Goal: Transaction & Acquisition: Purchase product/service

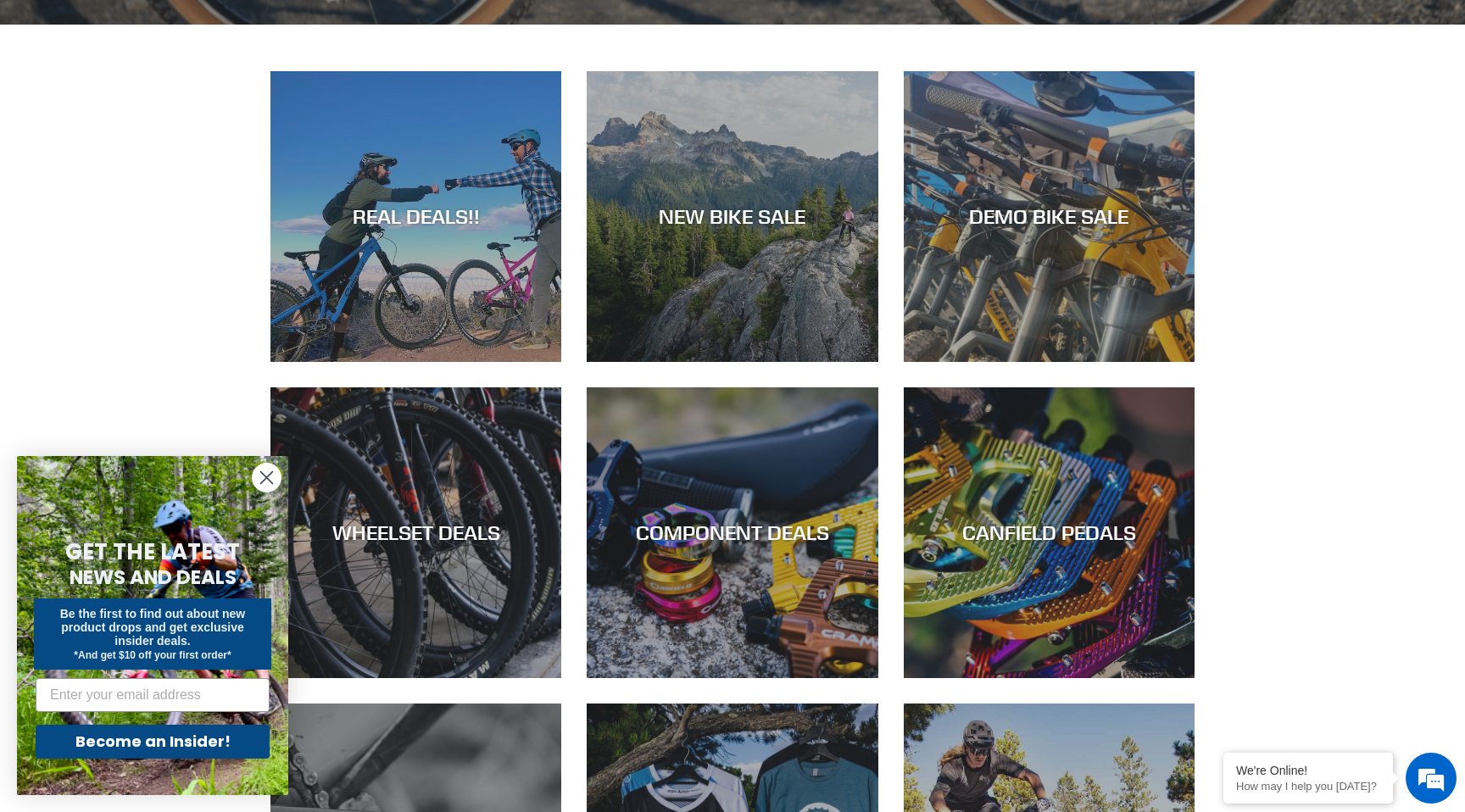
scroll to position [916, 0]
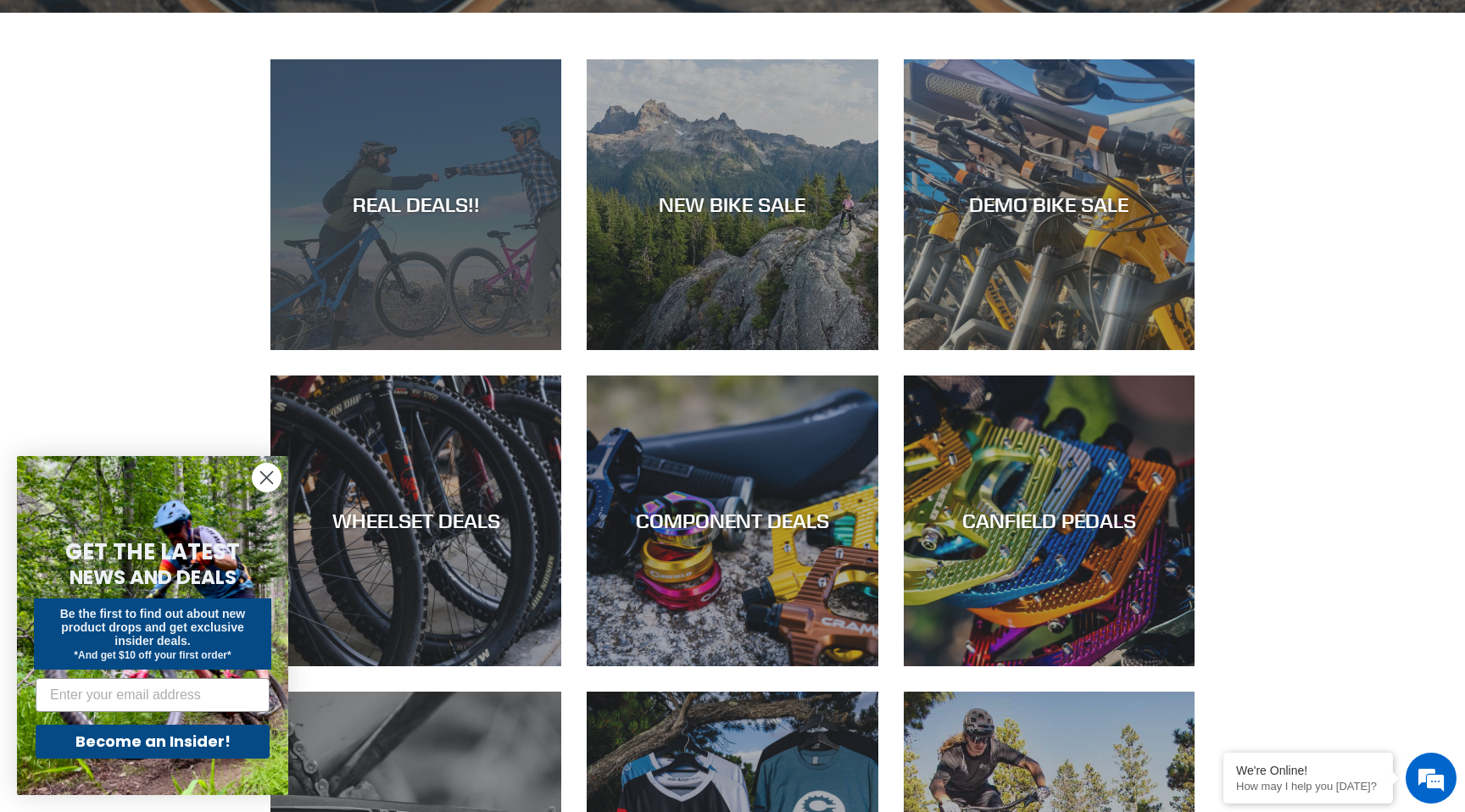
click at [487, 350] on div "REAL DEALS!!" at bounding box center [416, 350] width 291 height 0
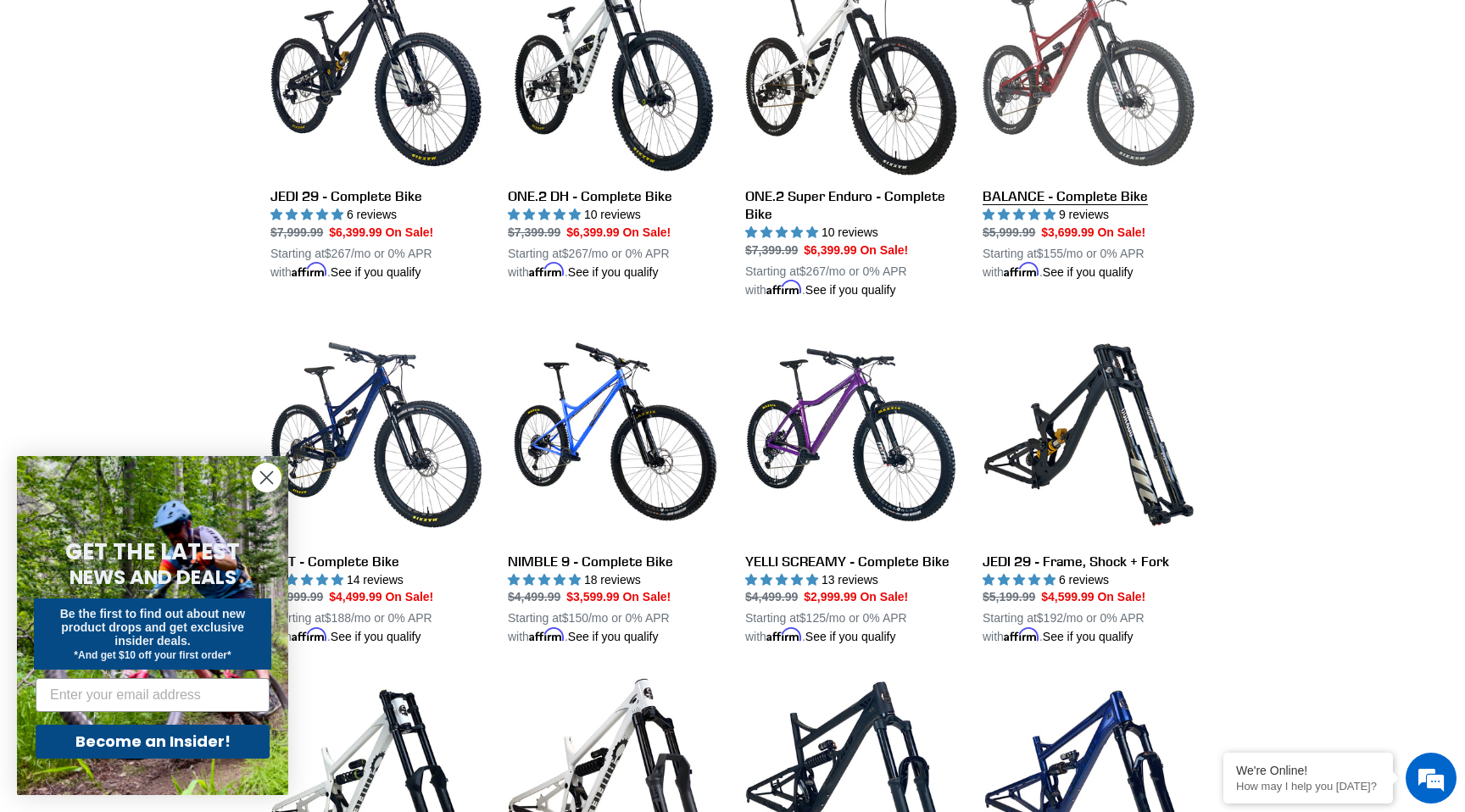
scroll to position [1254, 0]
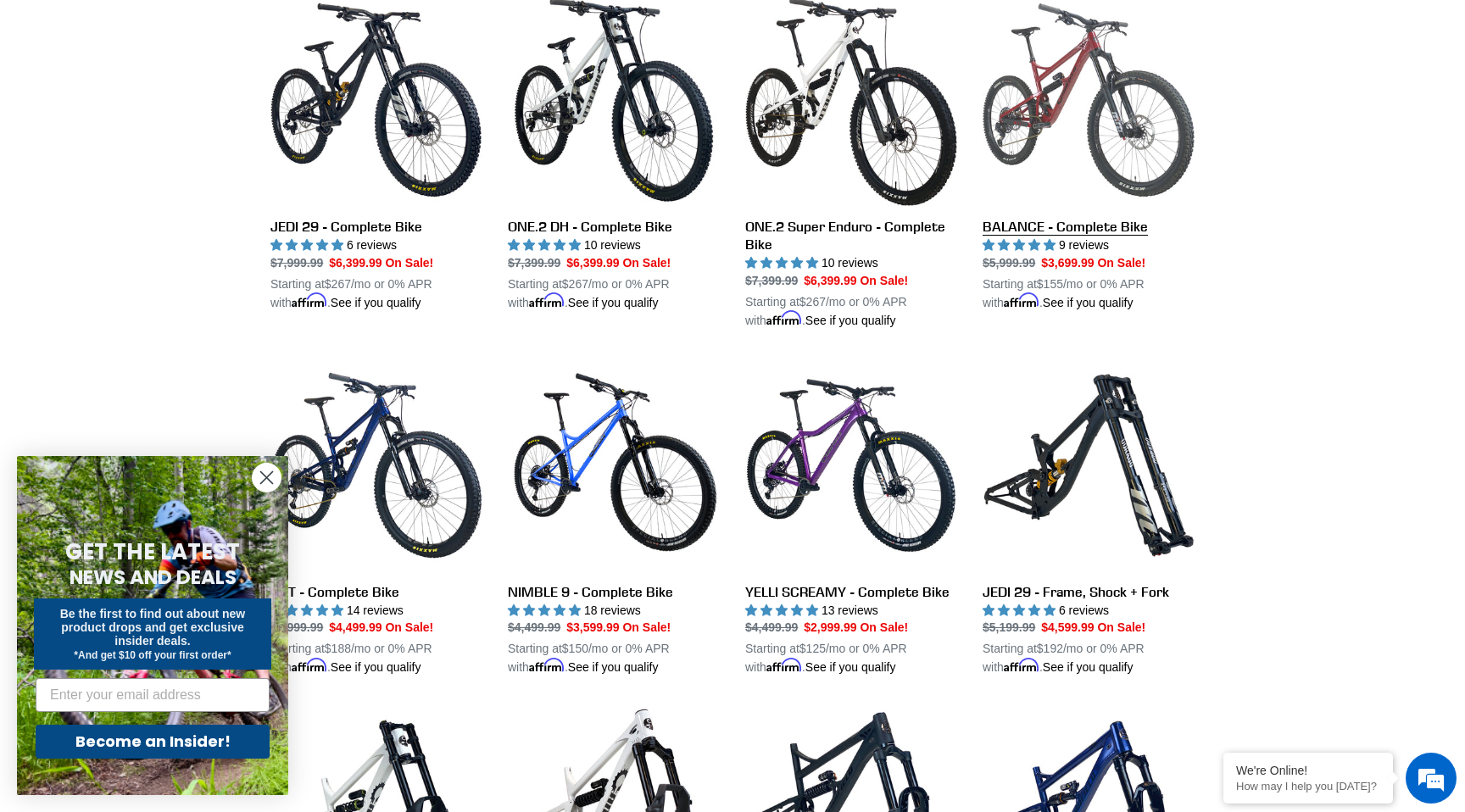
click at [1089, 127] on link "BALANCE - Complete Bike" at bounding box center [1089, 153] width 212 height 318
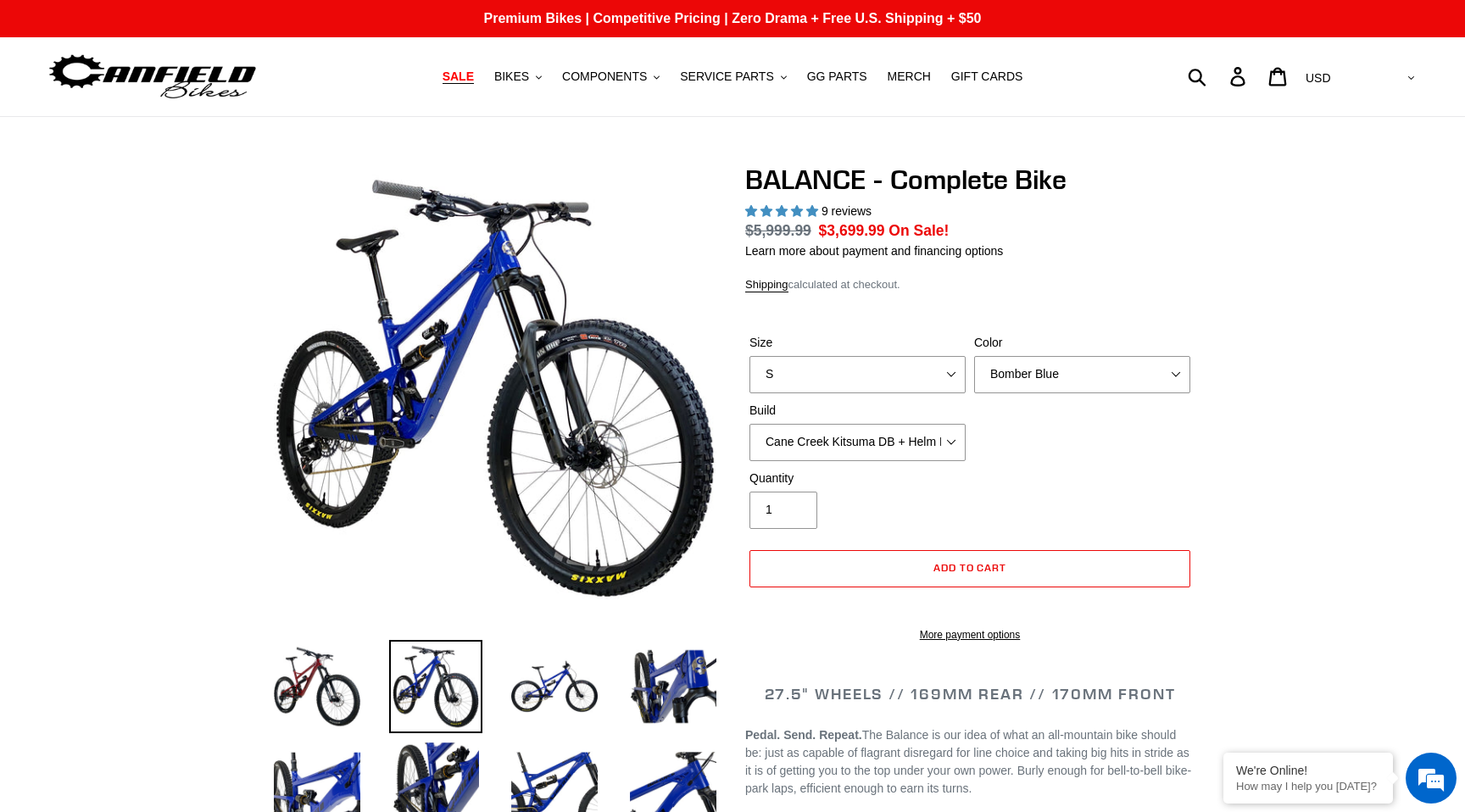
select select "highest-rating"
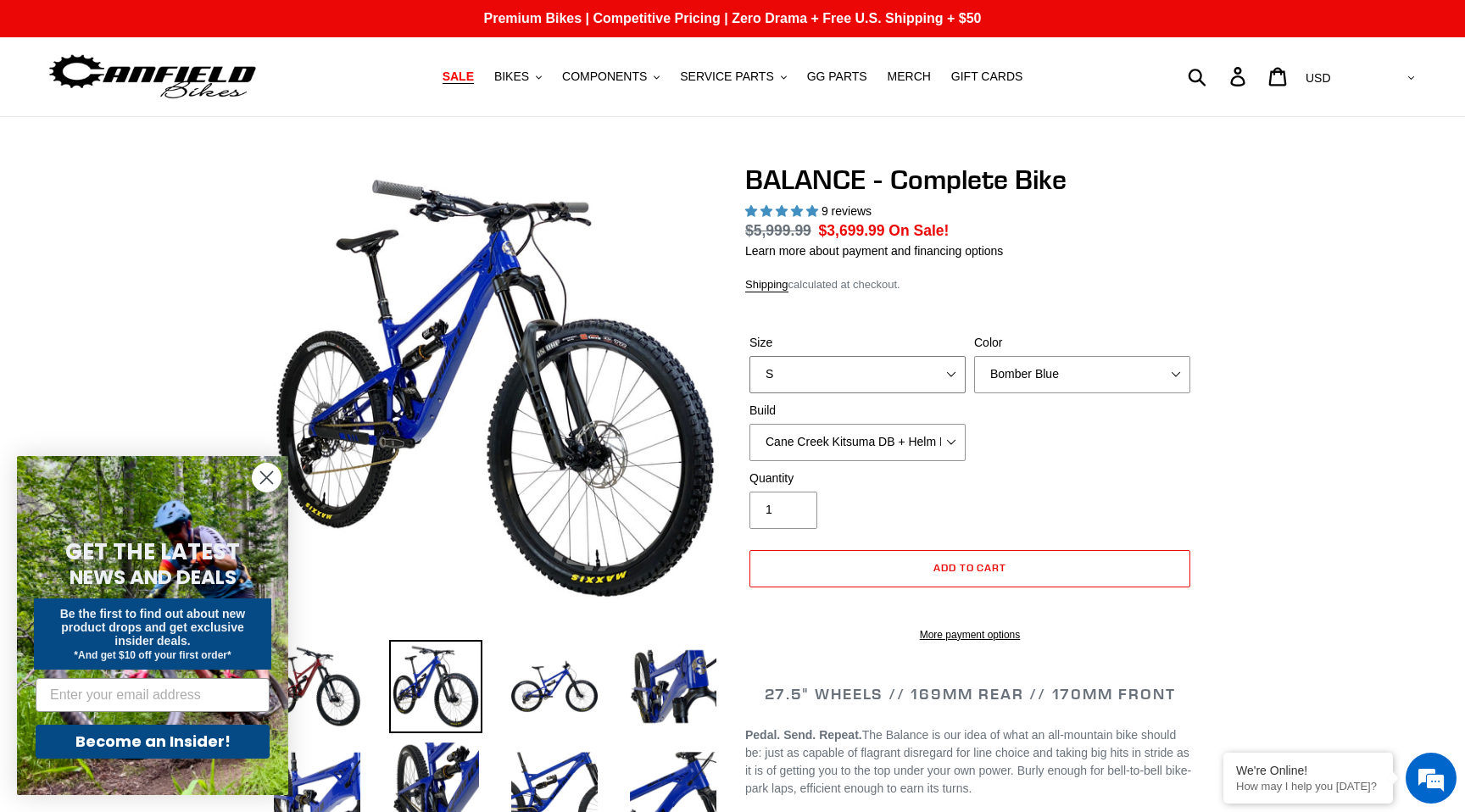
click at [867, 373] on select "S M L XL" at bounding box center [857, 374] width 217 height 37
select select "L"
click at [749, 356] on select "S M L XL" at bounding box center [857, 374] width 217 height 37
click at [1050, 360] on select "Bomber Blue Goat's Blood Stealth Black" at bounding box center [1083, 374] width 217 height 37
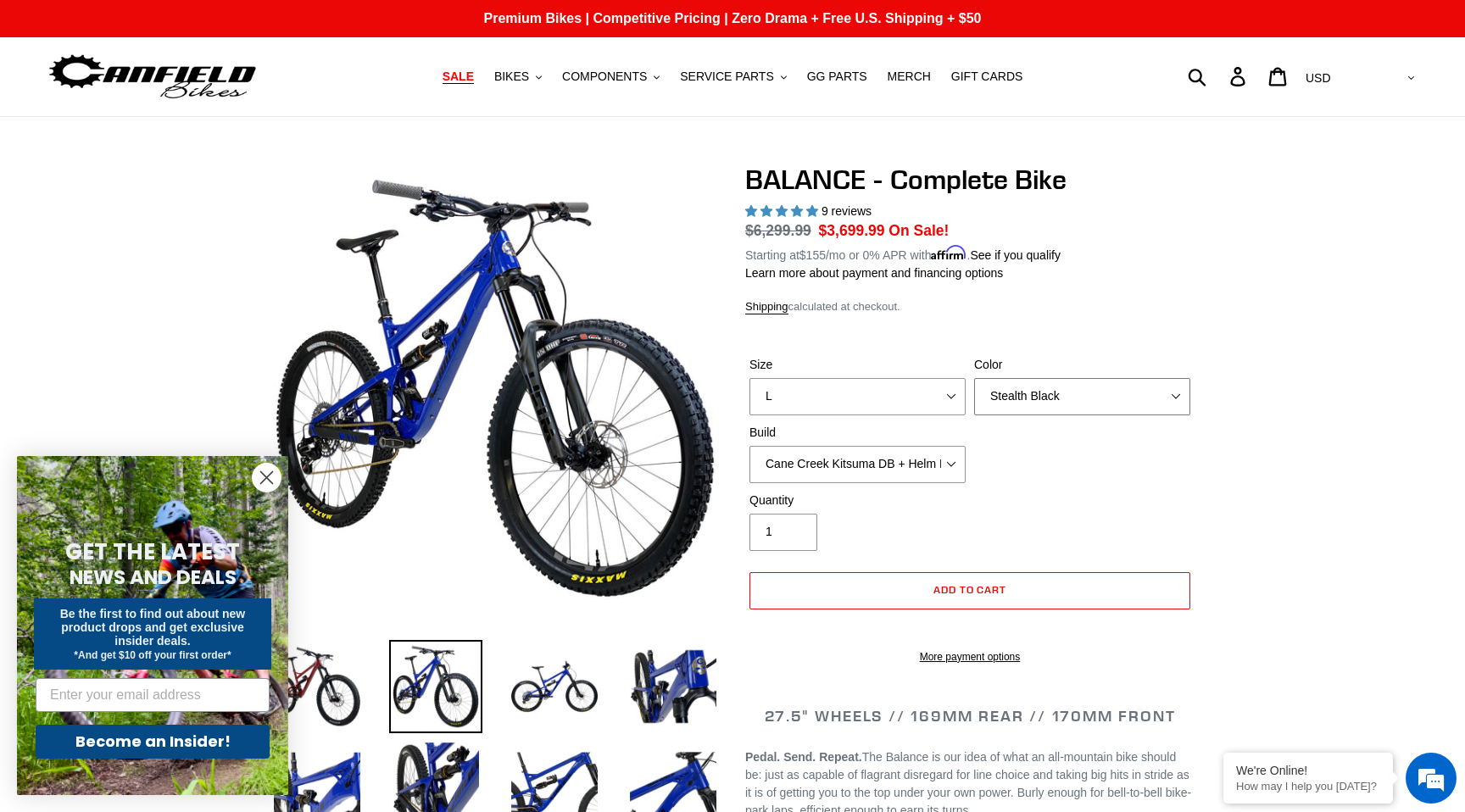
click at [974, 378] on select "Bomber Blue Goat's Blood Stealth Black" at bounding box center [1083, 397] width 217 height 37
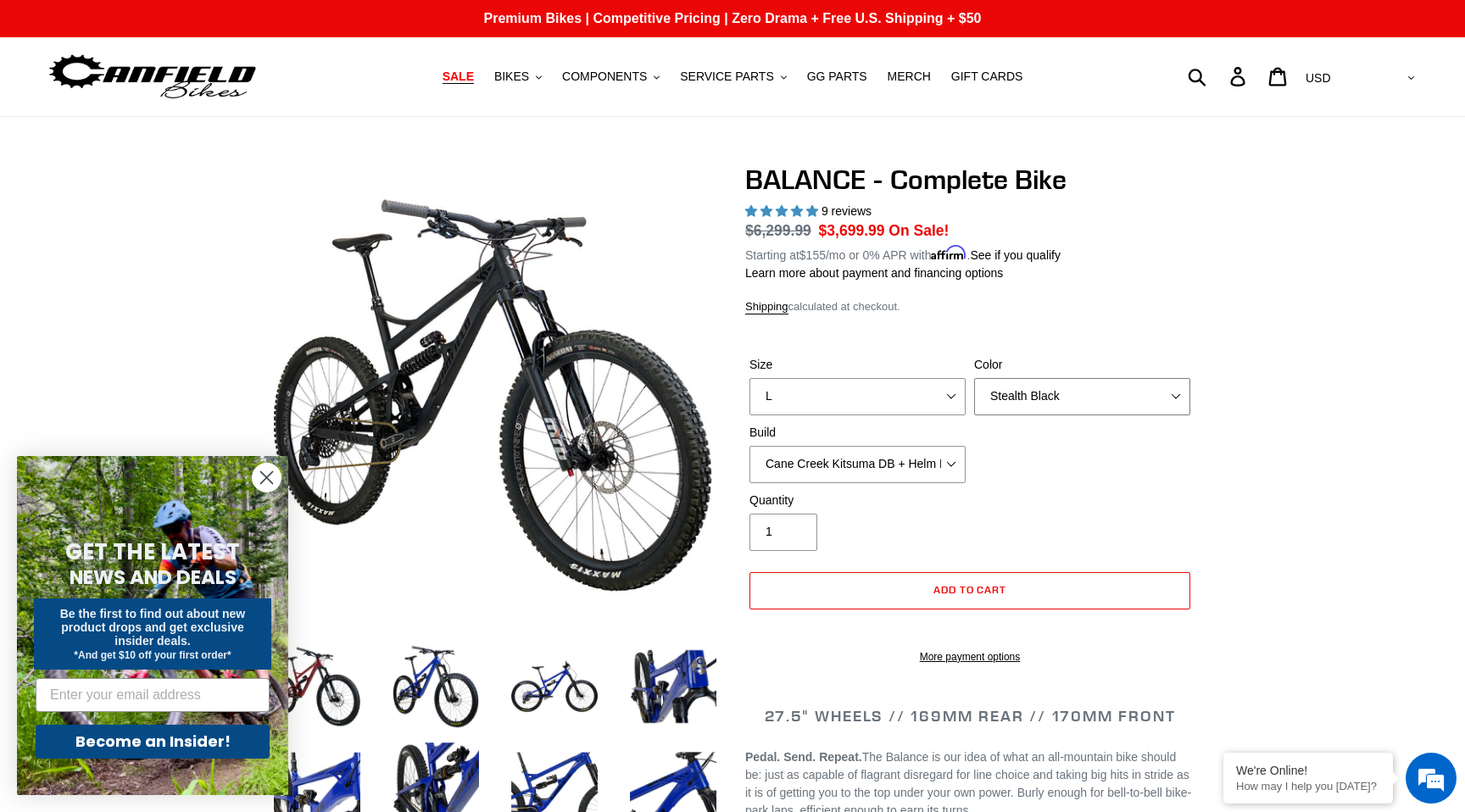
click at [1033, 383] on select "Bomber Blue Goat's Blood Stealth Black" at bounding box center [1083, 397] width 217 height 37
select select "Goat's Blood"
click at [974, 378] on select "Bomber Blue Goat's Blood Stealth Black" at bounding box center [1083, 397] width 217 height 37
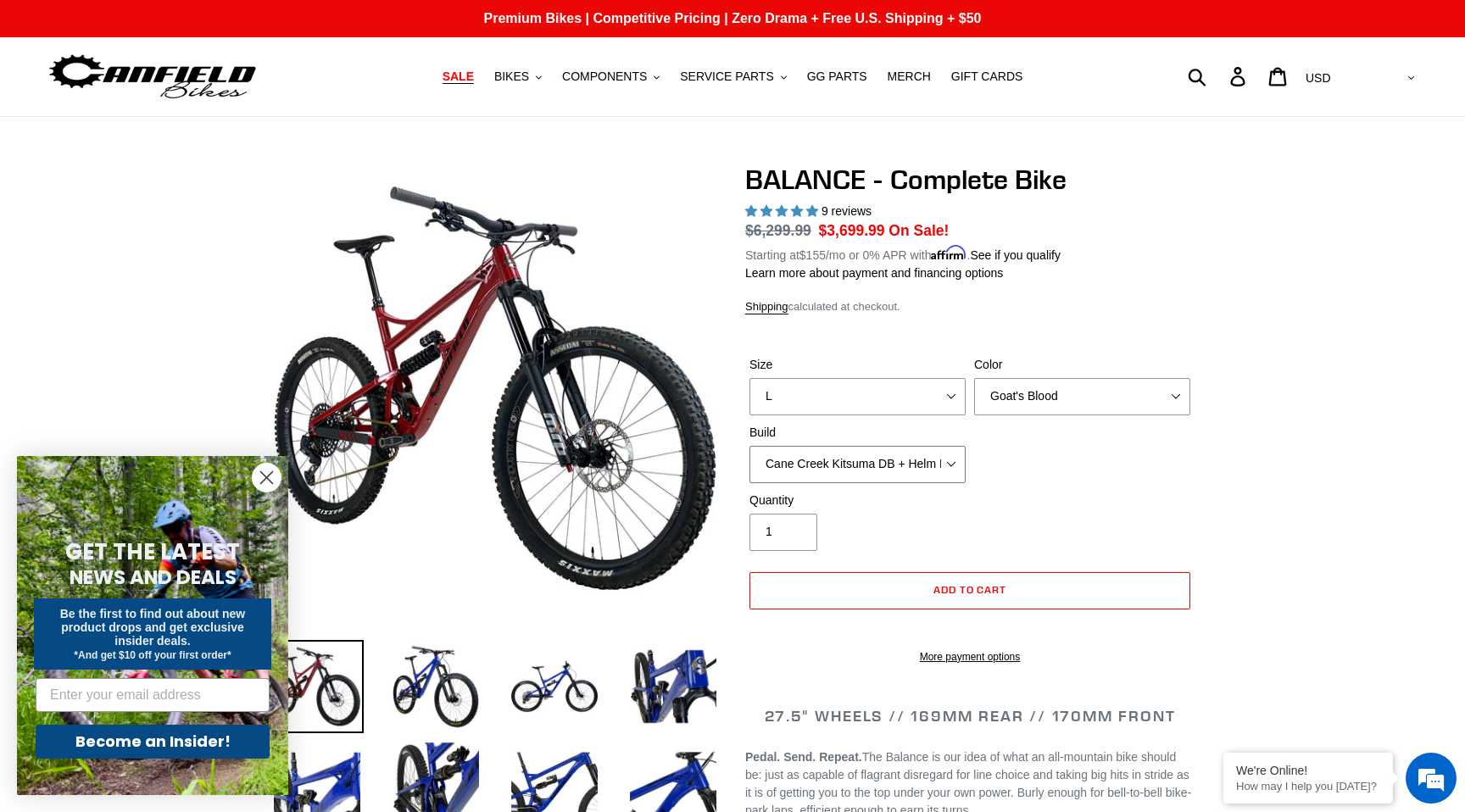
click at [859, 453] on select "Cane Creek Kitsuma DB + Helm MKII + SRAM GX Cane Creek Kitsuma DB + Helm MKII +…" at bounding box center [857, 464] width 217 height 37
click at [749, 445] on select "Cane Creek Kitsuma DB + Helm MKII + SRAM GX Cane Creek Kitsuma DB + Helm MKII +…" at bounding box center [857, 464] width 217 height 37
click at [887, 473] on select "Cane Creek Kitsuma DB + Helm MKII + SRAM GX Cane Creek Kitsuma DB + Helm MKII +…" at bounding box center [857, 464] width 217 height 37
click at [749, 445] on select "Cane Creek Kitsuma DB + Helm MKII + SRAM GX Cane Creek Kitsuma DB + Helm MKII +…" at bounding box center [857, 464] width 217 height 37
click at [873, 446] on select "Cane Creek Kitsuma DB + Helm MKII + SRAM GX Cane Creek Kitsuma DB + Helm MKII +…" at bounding box center [857, 464] width 217 height 37
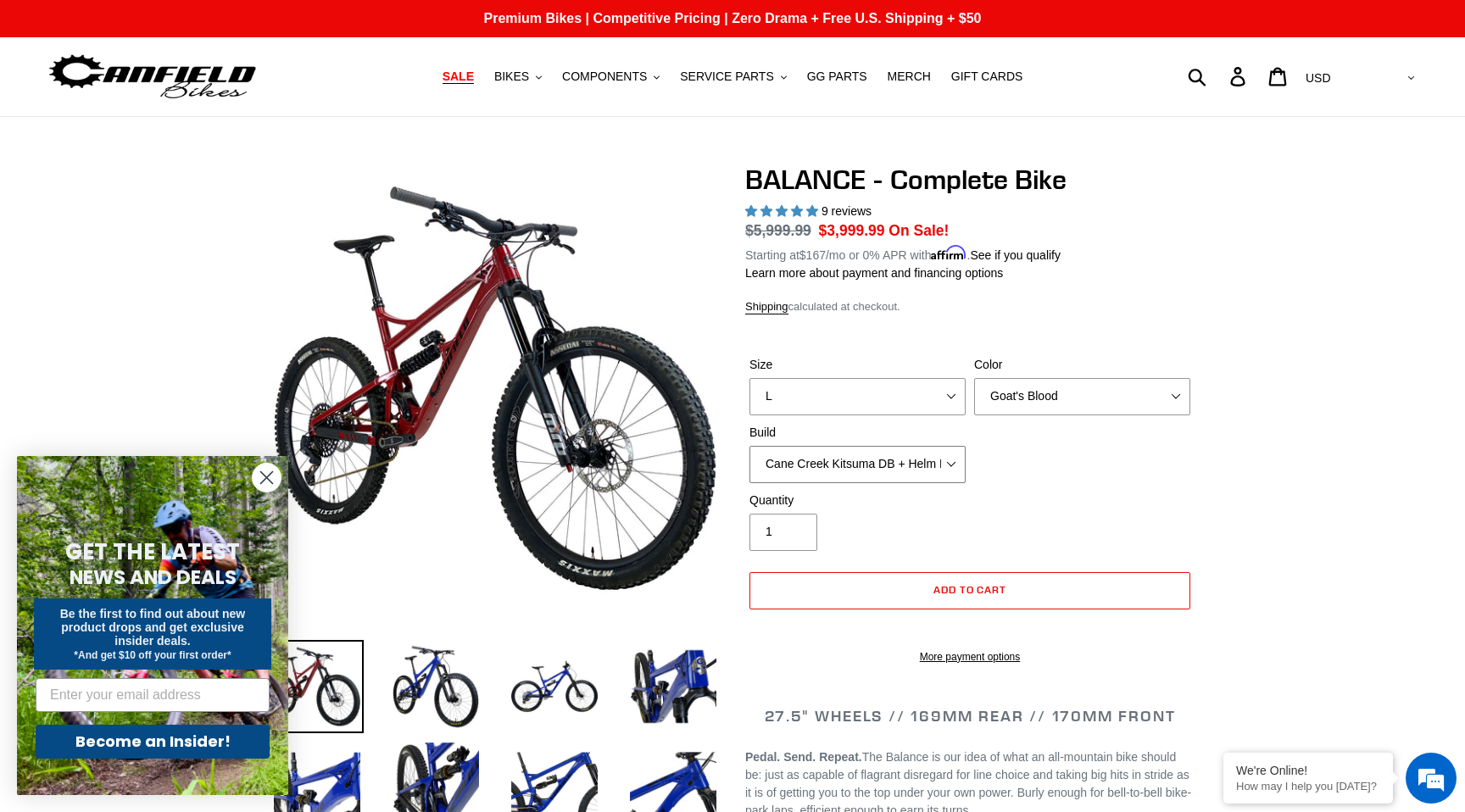
select select "Cane Creek Kitsuma DB + Helm MKII + SRAM XO"
click at [749, 445] on select "Cane Creek Kitsuma DB + Helm MKII + SRAM GX Cane Creek Kitsuma DB + Helm MKII +…" at bounding box center [857, 464] width 217 height 37
click at [872, 461] on select "Cane Creek Kitsuma DB + Helm MKII + SRAM GX Cane Creek Kitsuma DB + Helm MKII +…" at bounding box center [857, 464] width 217 height 37
click at [527, 75] on span "BIKES" at bounding box center [512, 76] width 35 height 15
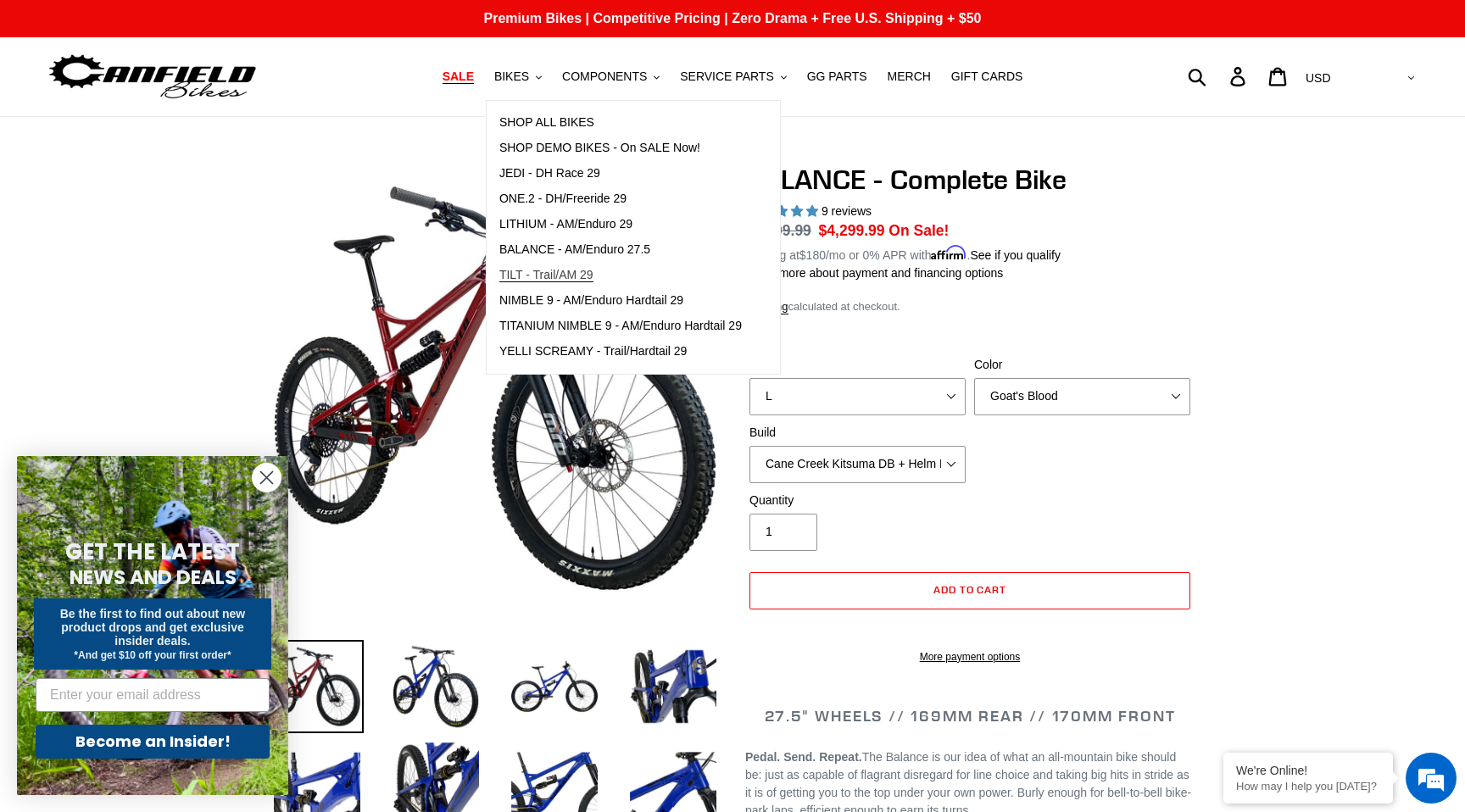
click at [594, 285] on link "TILT - Trail/AM 29" at bounding box center [620, 275] width 268 height 25
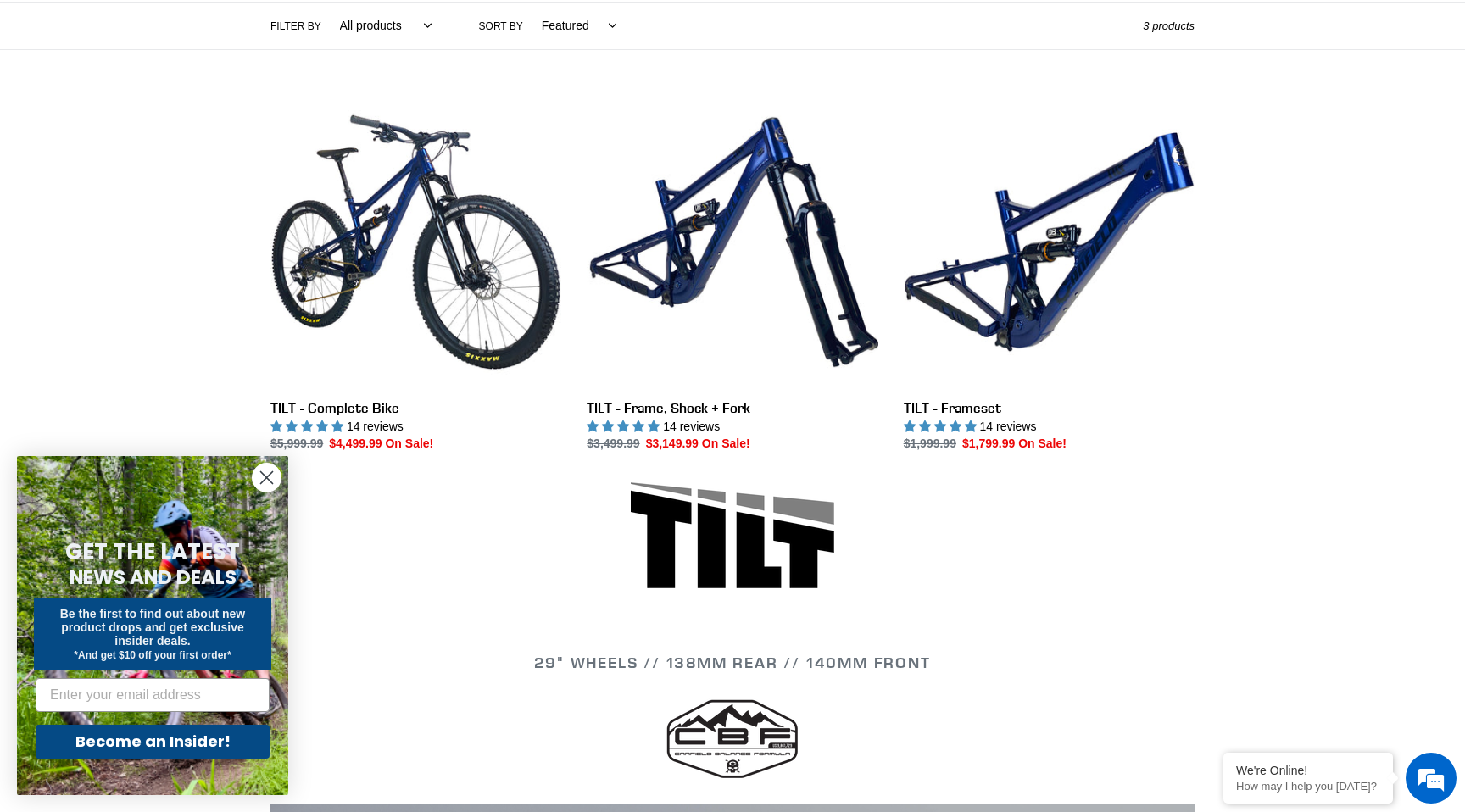
scroll to position [404, 0]
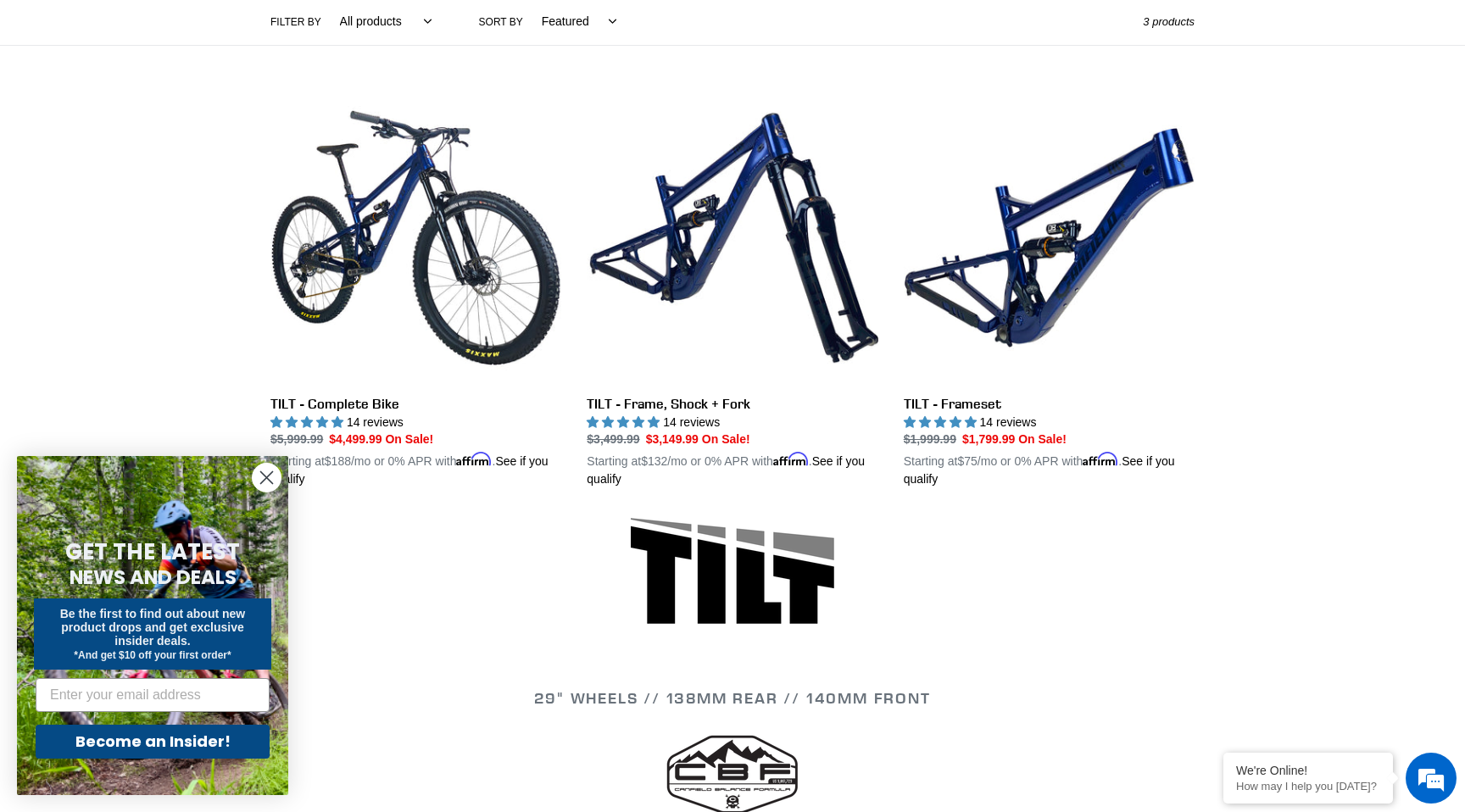
click at [568, 260] on li "TILT - Frame, Shock + Fork TILT - Frame, Shock + Fork 14 reviews Regular price …" at bounding box center [719, 305] width 316 height 426
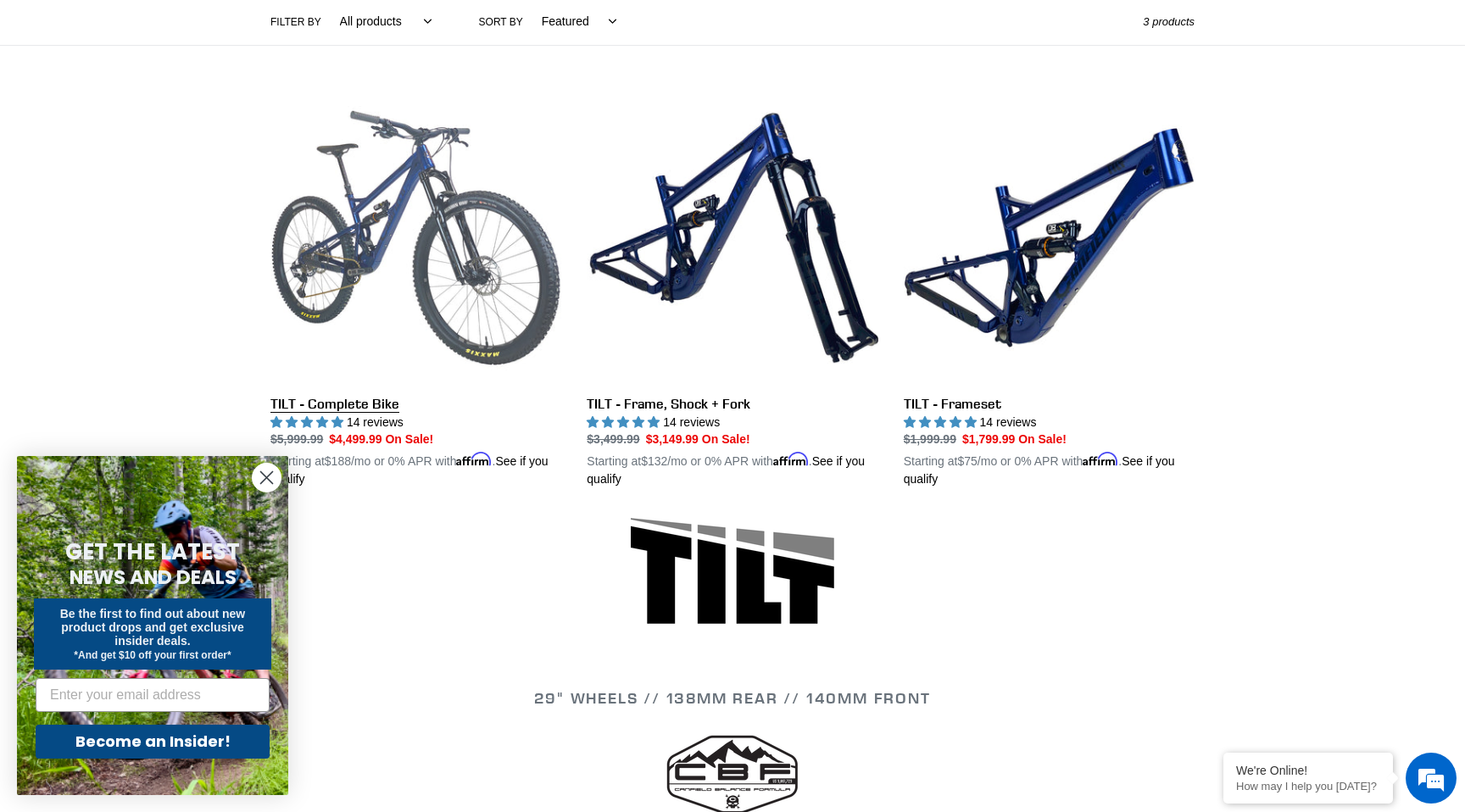
click at [461, 257] on link "TILT - Complete Bike" at bounding box center [416, 290] width 291 height 397
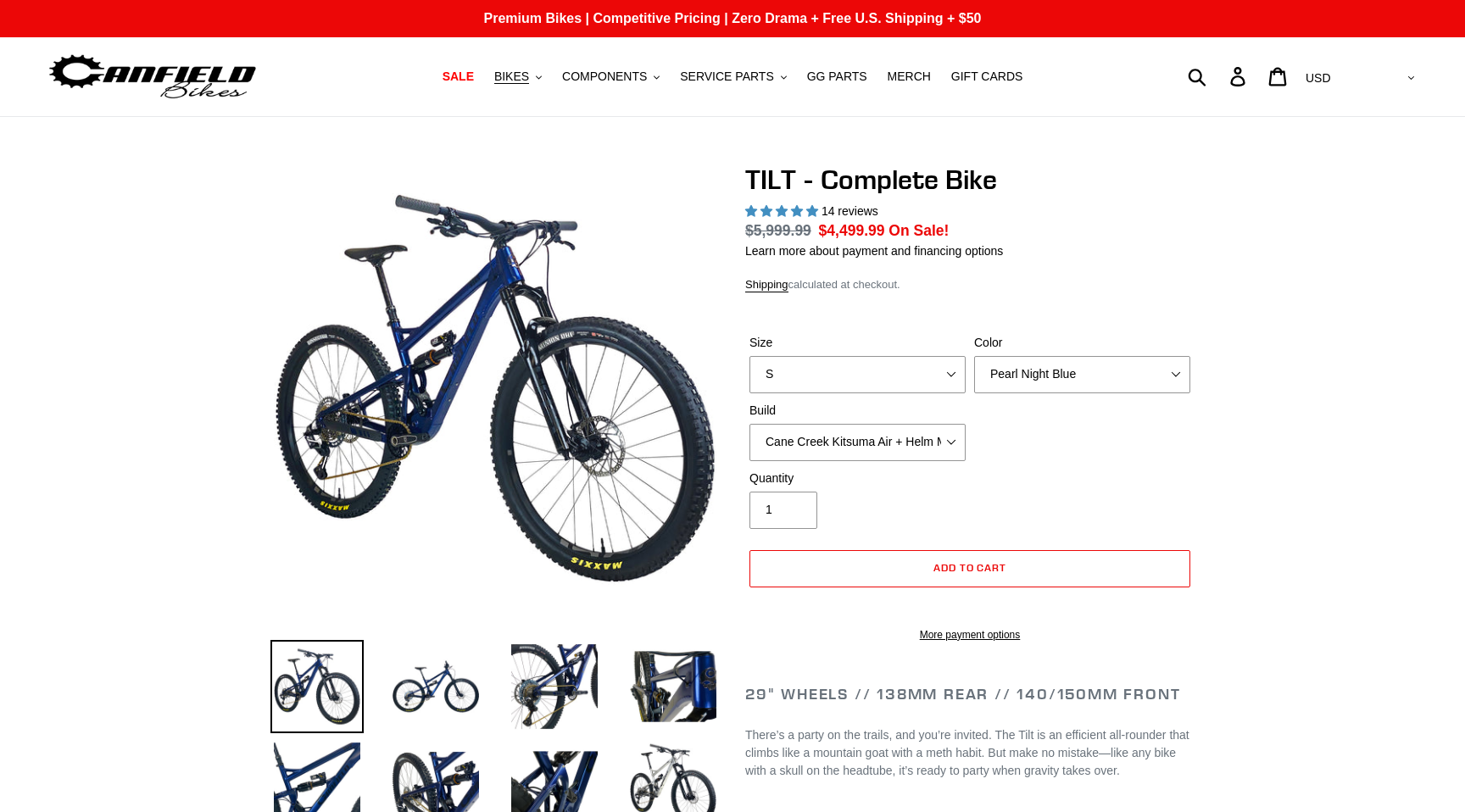
select select "highest-rating"
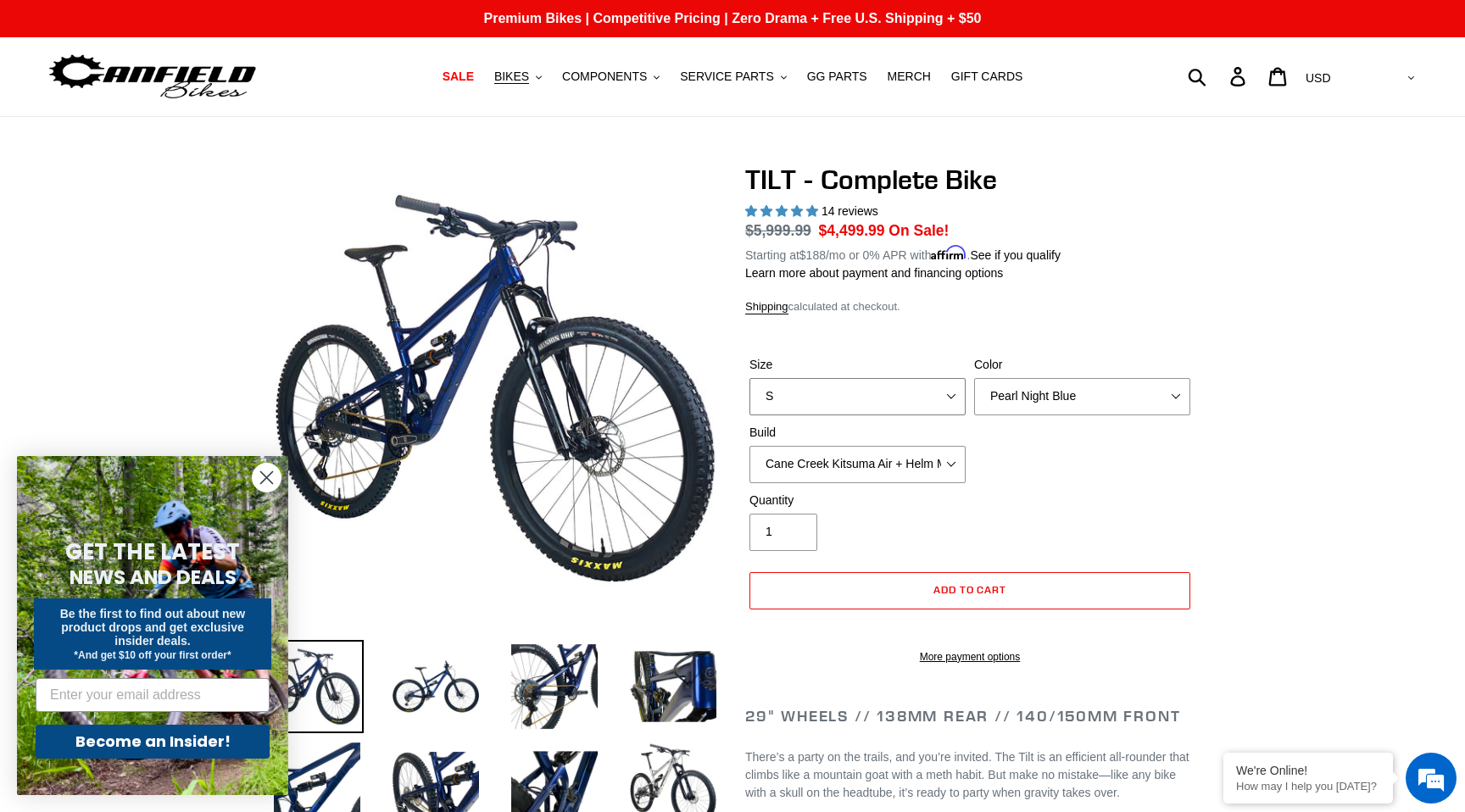
click at [930, 389] on select "S M L" at bounding box center [857, 397] width 217 height 37
select select "L"
click at [749, 378] on select "S M L" at bounding box center [857, 397] width 217 height 37
click at [1042, 407] on select "Pearl Night Blue Stealth Silver Raw" at bounding box center [1083, 397] width 217 height 37
click at [974, 378] on select "Pearl Night Blue Stealth Silver Raw" at bounding box center [1083, 397] width 217 height 37
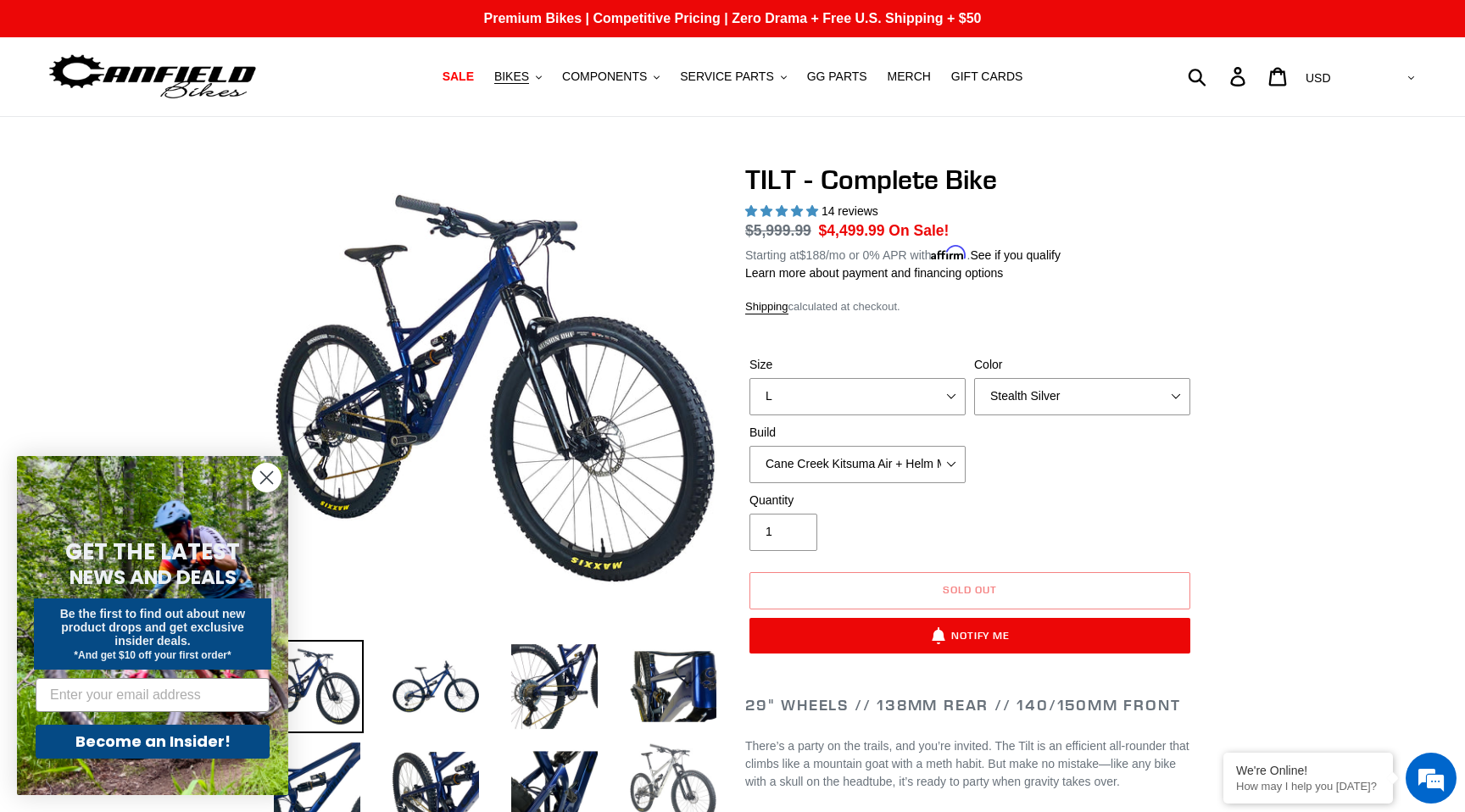
click at [646, 767] on img at bounding box center [673, 785] width 94 height 94
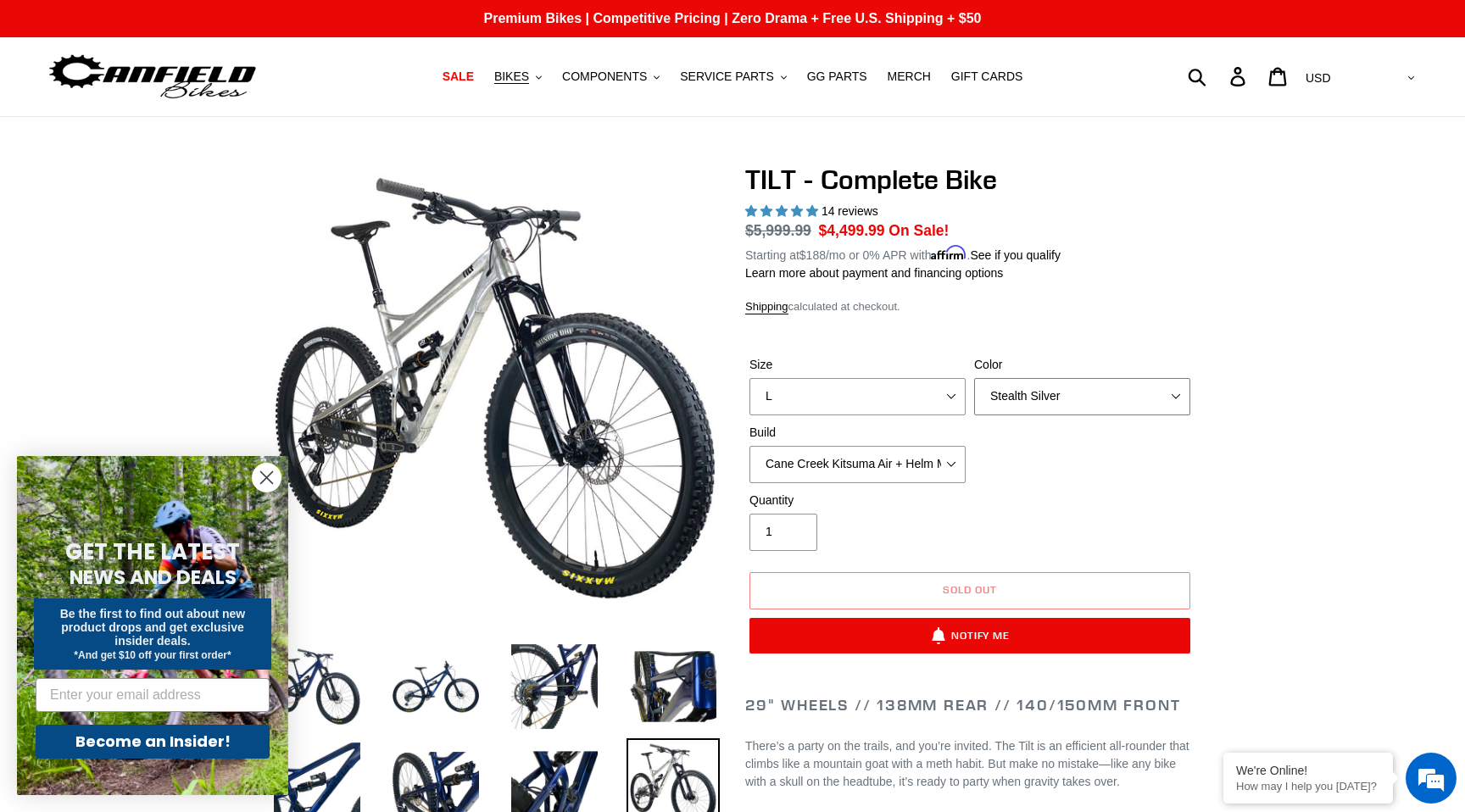
click at [1023, 384] on select "Pearl Night Blue Stealth Silver Raw" at bounding box center [1083, 397] width 217 height 37
select select "Raw"
click at [974, 378] on select "Pearl Night Blue Stealth Silver Raw" at bounding box center [1083, 397] width 217 height 37
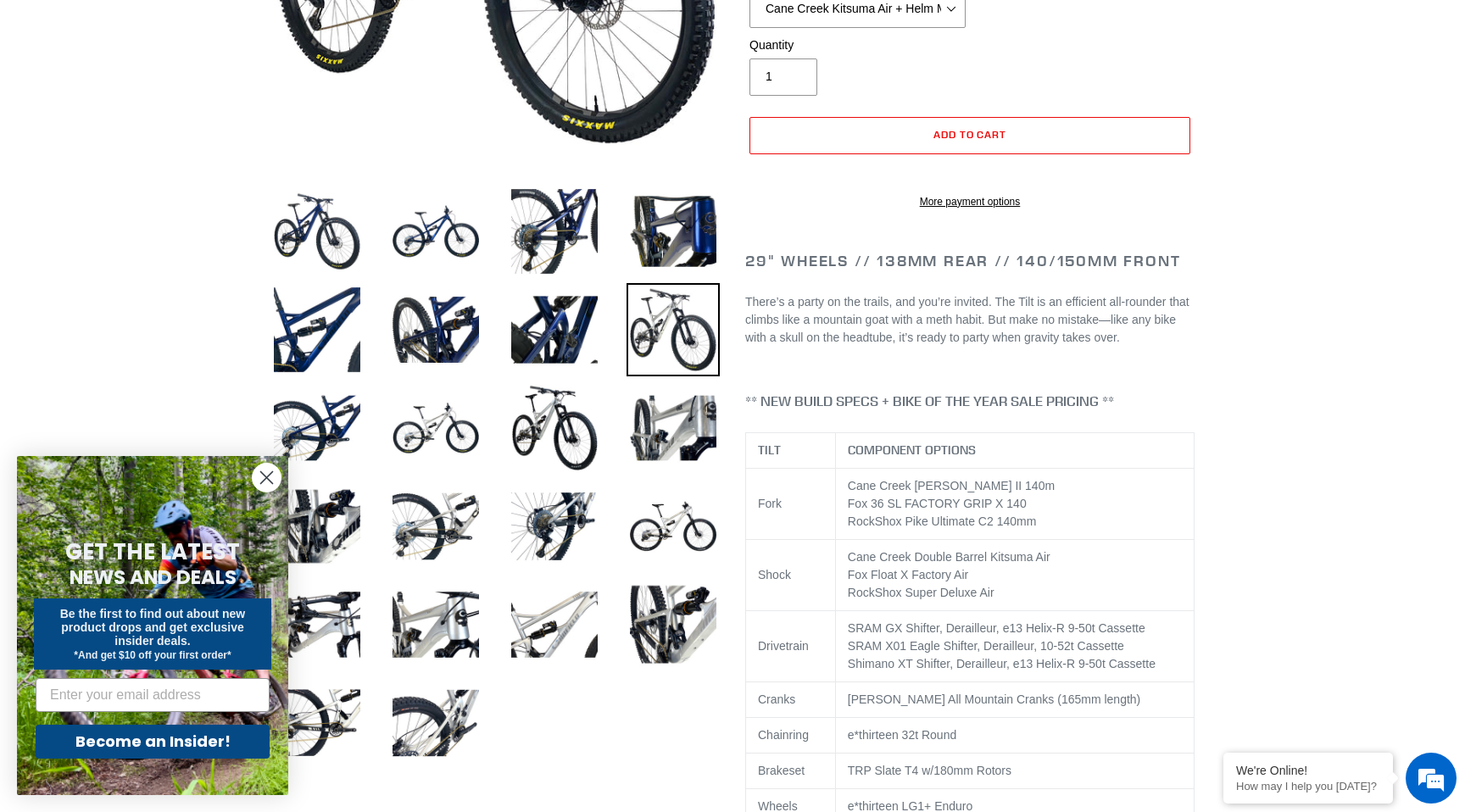
scroll to position [461, 0]
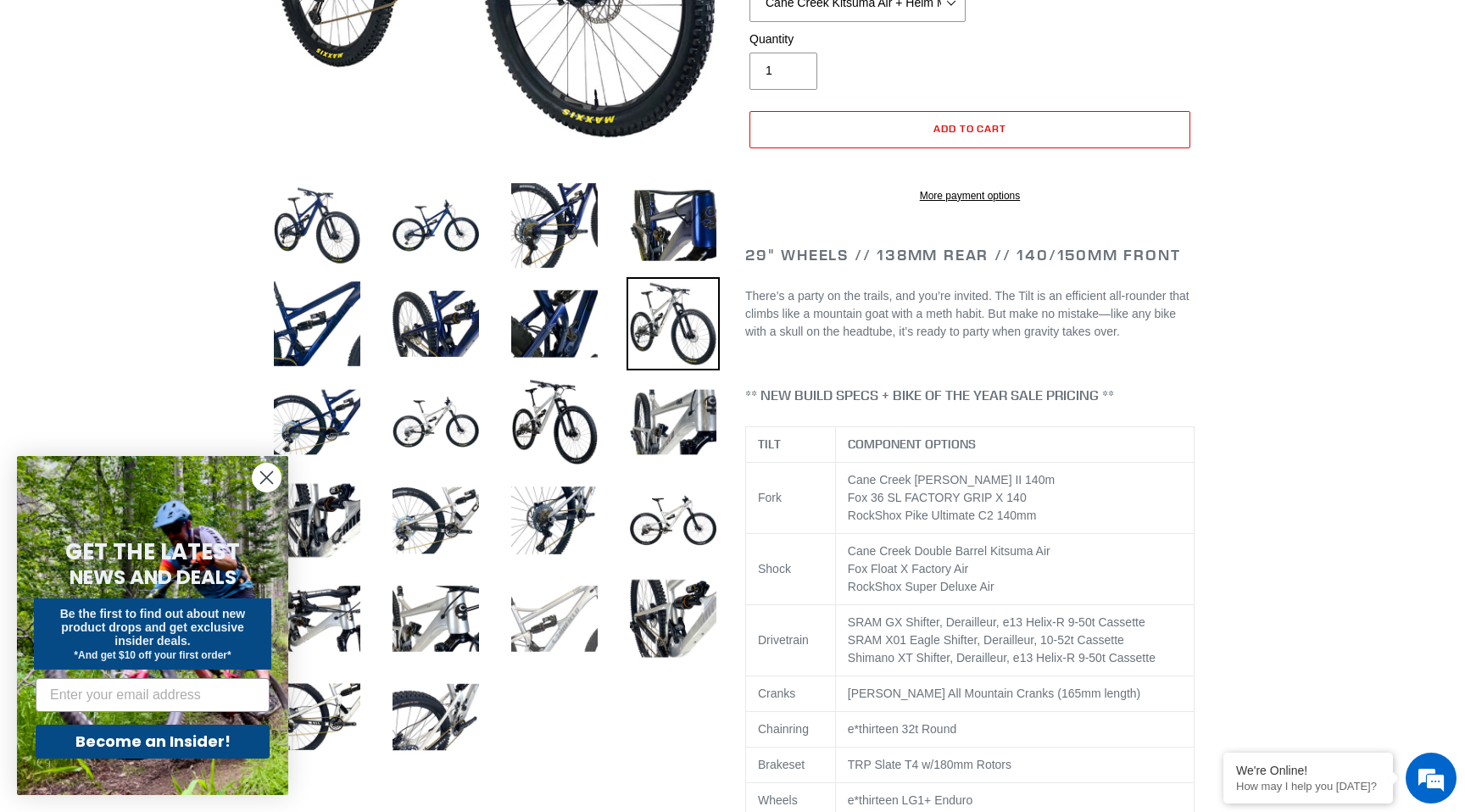
click at [570, 619] on img at bounding box center [555, 619] width 94 height 94
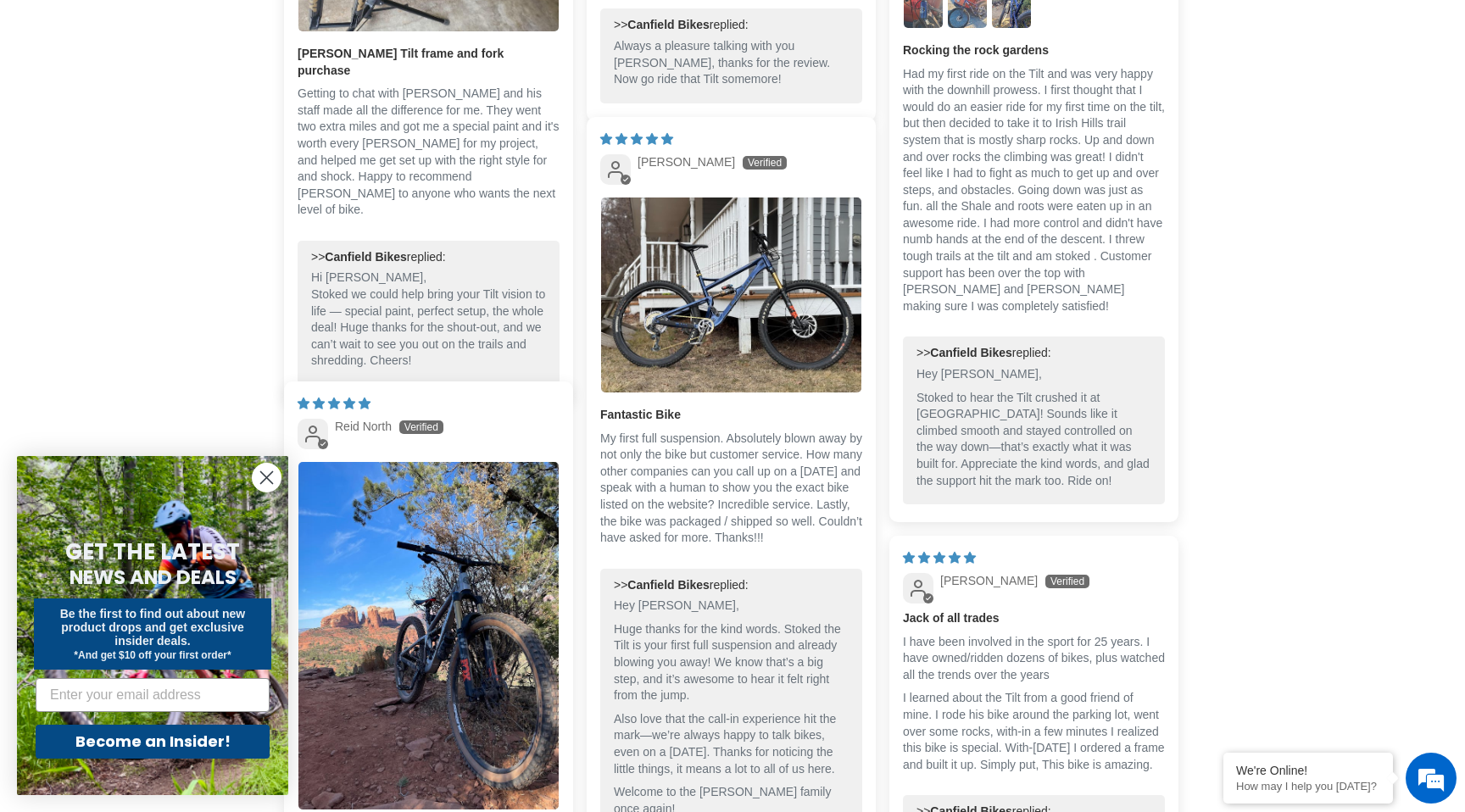
scroll to position [3971, 0]
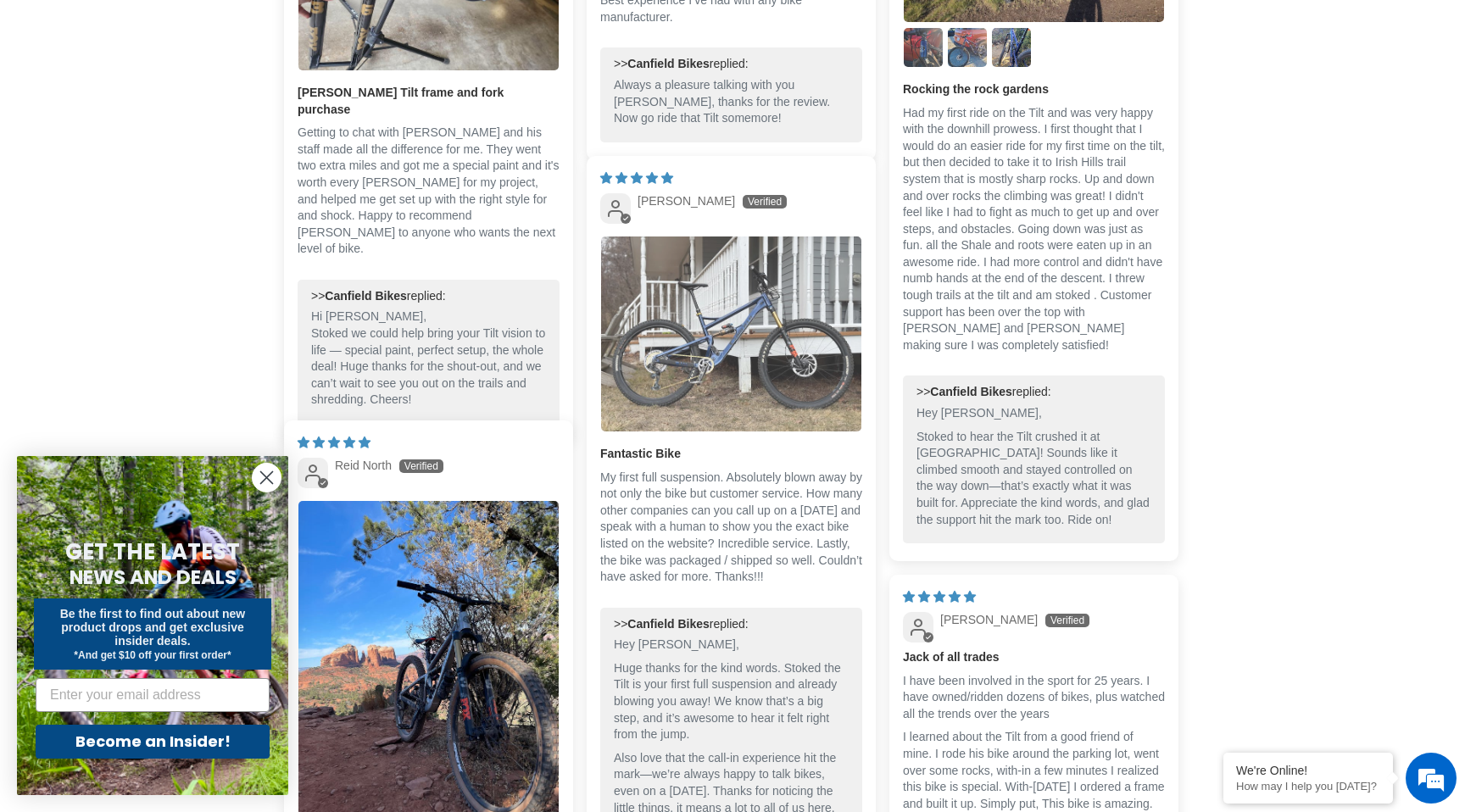
click at [761, 290] on img "Link to user picture 1" at bounding box center [731, 334] width 260 height 195
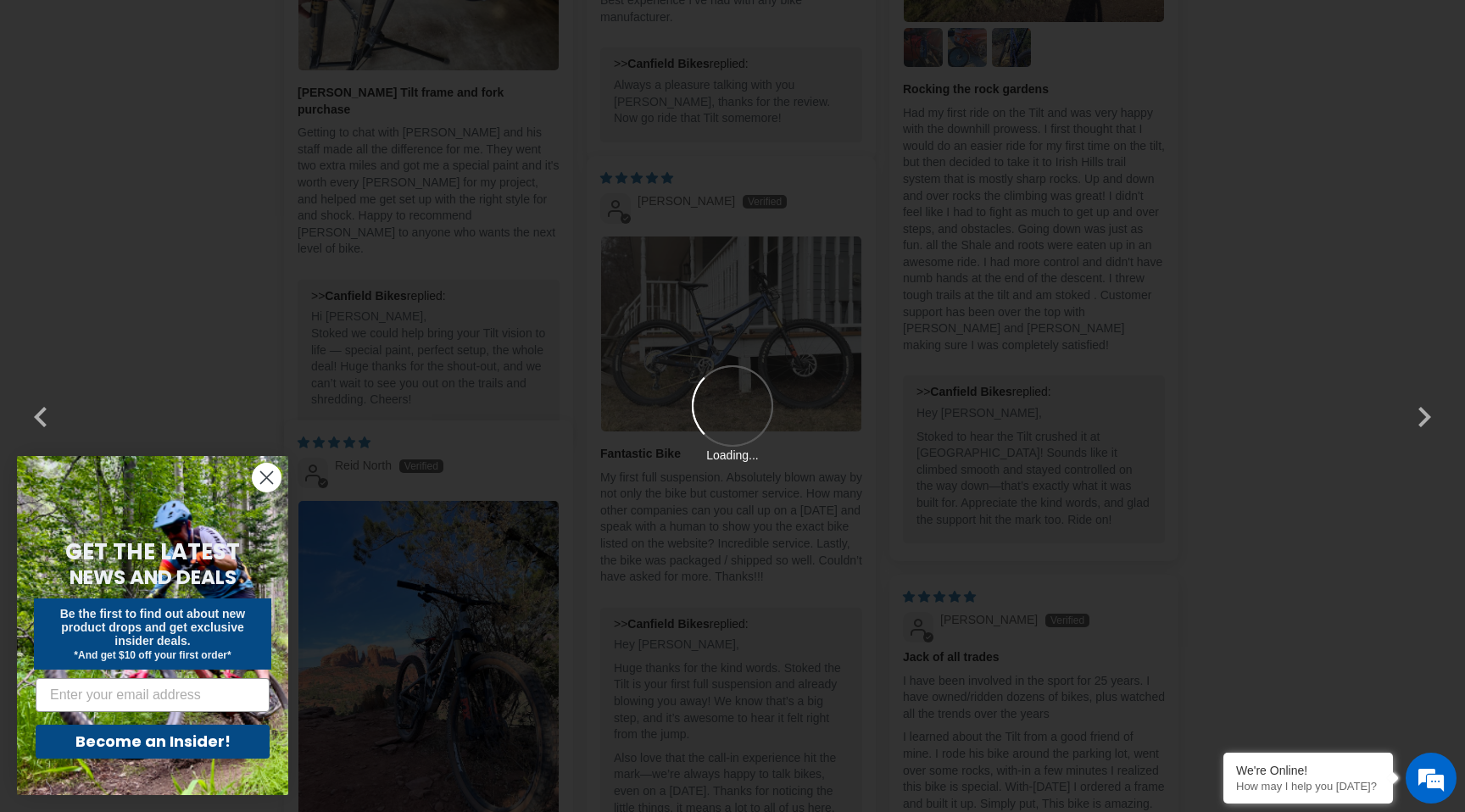
scroll to position [0, 0]
